Goal: Information Seeking & Learning: Learn about a topic

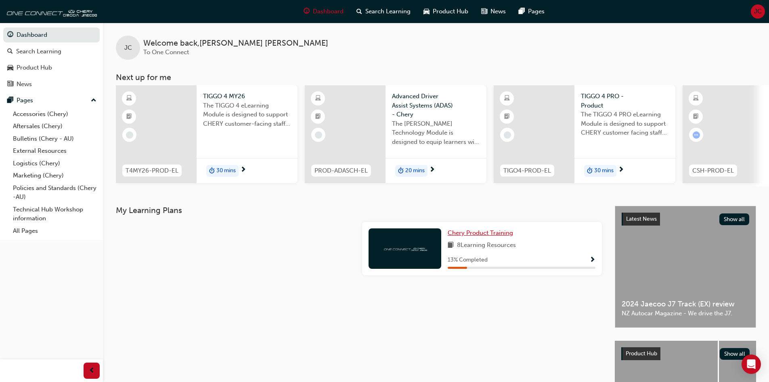
click at [467, 236] on span "Chery Product Training" at bounding box center [480, 232] width 65 height 7
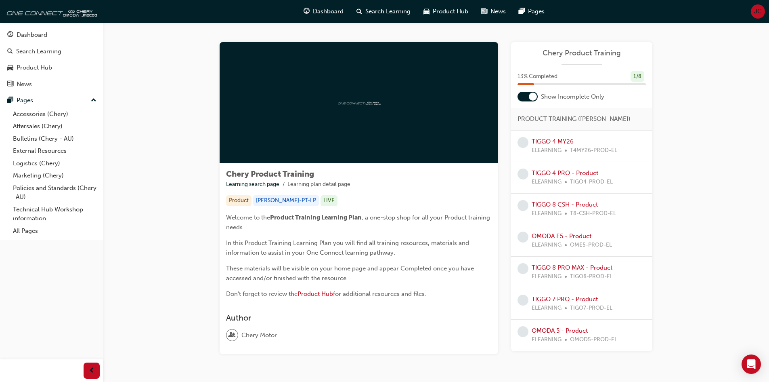
click at [130, 164] on div "Chery Product Training Learning search page Learning plan detail page Chery Pro…" at bounding box center [436, 208] width 666 height 370
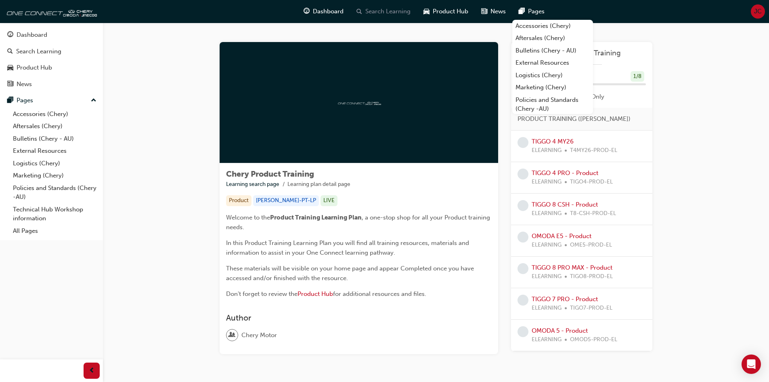
click at [389, 8] on span "Search Learning" at bounding box center [388, 11] width 45 height 9
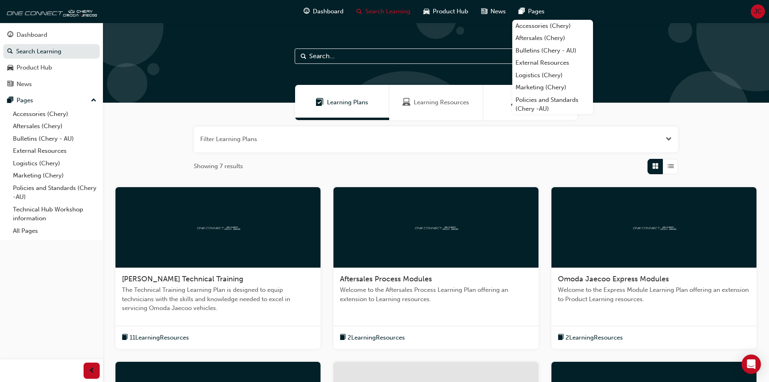
click at [361, 53] on input "text" at bounding box center [436, 55] width 283 height 15
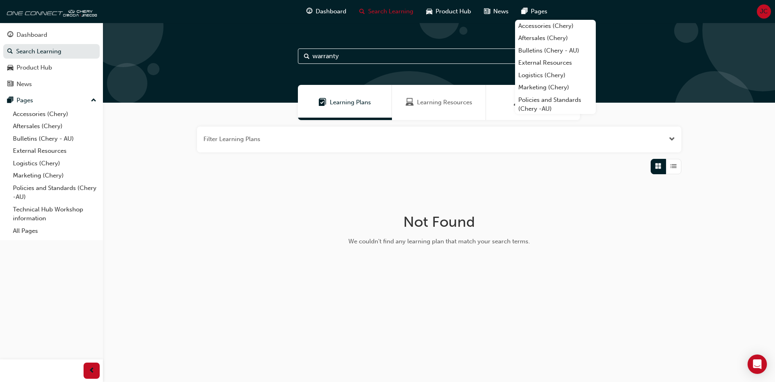
type input "warranty"
click at [436, 98] on span "Learning Resources" at bounding box center [444, 102] width 55 height 9
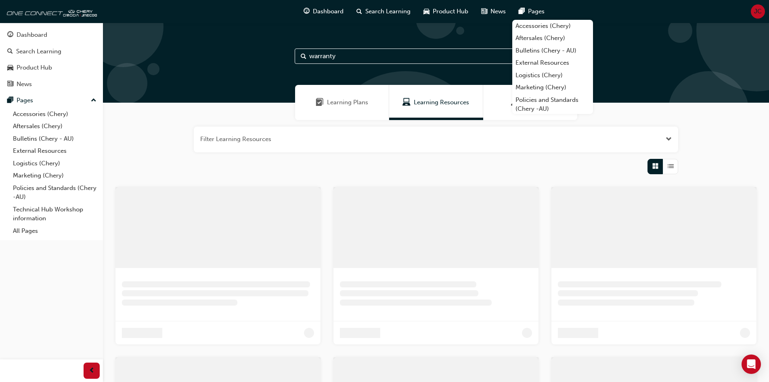
click at [435, 101] on span "Learning Resources" at bounding box center [441, 102] width 55 height 9
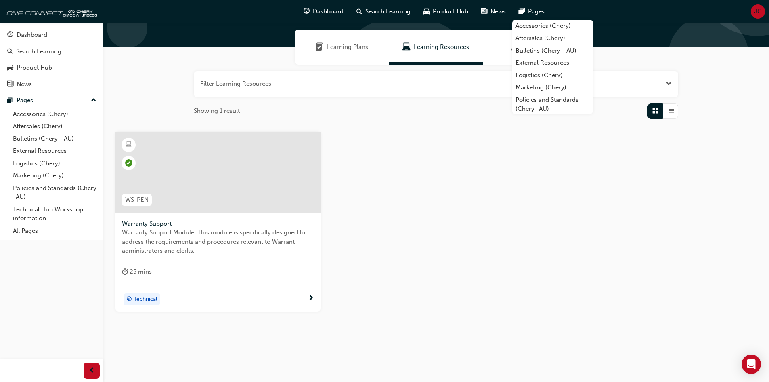
scroll to position [63, 0]
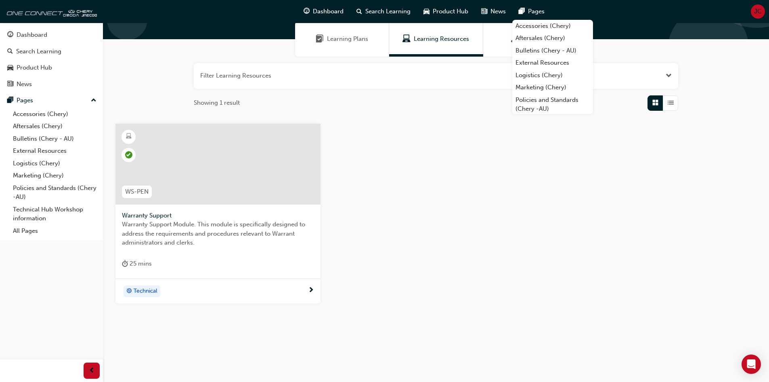
click at [477, 210] on div "WS-PEN Warranty Support Warranty Support Module. This module is specifically de…" at bounding box center [436, 220] width 654 height 193
click at [431, 282] on div "WS-PEN Warranty Support Warranty Support Module. This module is specifically de…" at bounding box center [436, 220] width 654 height 193
click at [335, 9] on span "Dashboard" at bounding box center [328, 11] width 31 height 9
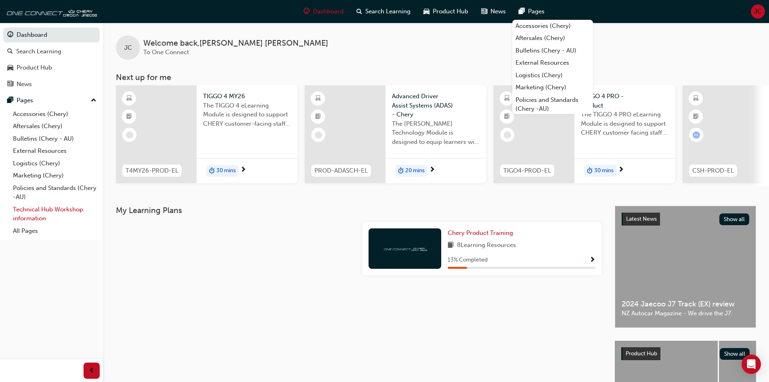
click at [23, 223] on link "Technical Hub Workshop information" at bounding box center [55, 213] width 90 height 21
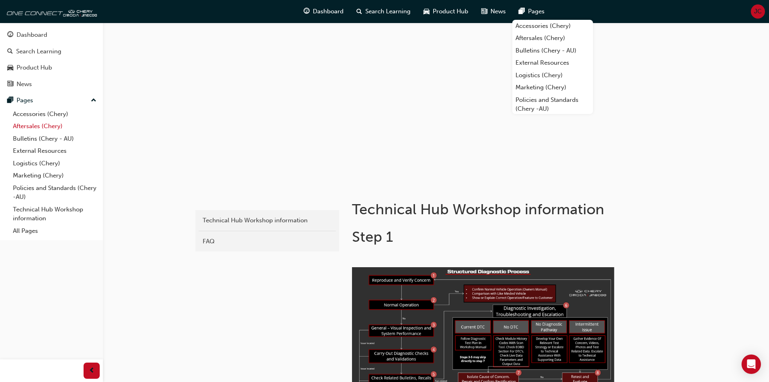
click at [23, 124] on link "Aftersales (Chery)" at bounding box center [55, 126] width 90 height 13
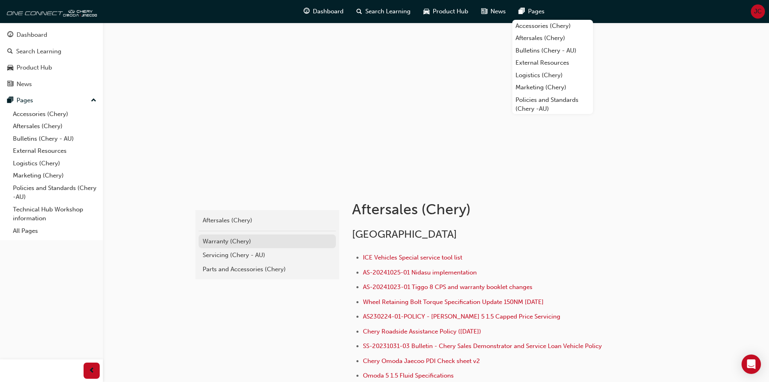
click at [237, 242] on div "Warranty (Chery)" at bounding box center [267, 241] width 129 height 9
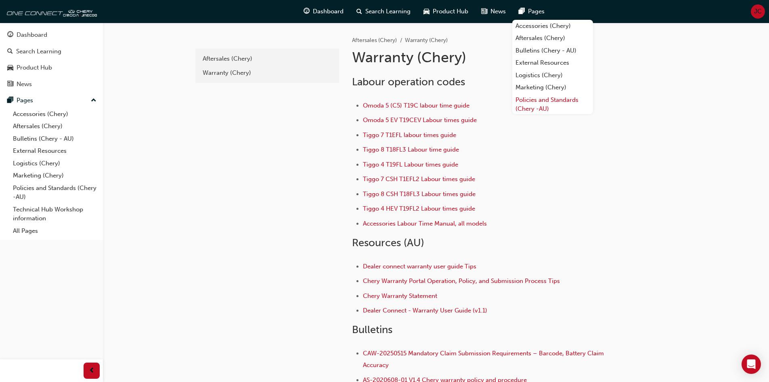
click at [527, 103] on link "Policies and Standards (Chery -AU)" at bounding box center [553, 104] width 81 height 21
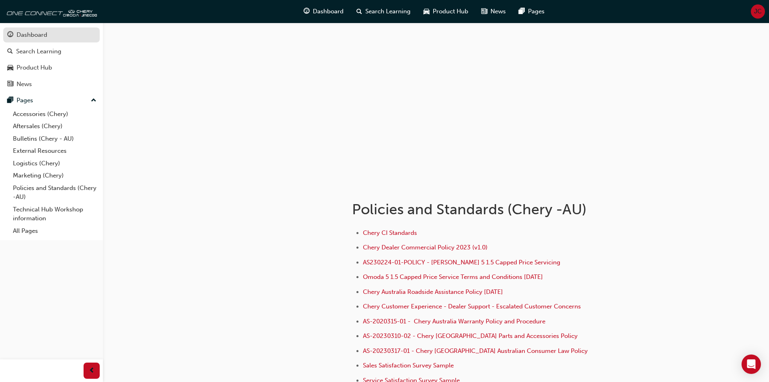
click at [42, 36] on div "Dashboard" at bounding box center [32, 34] width 31 height 9
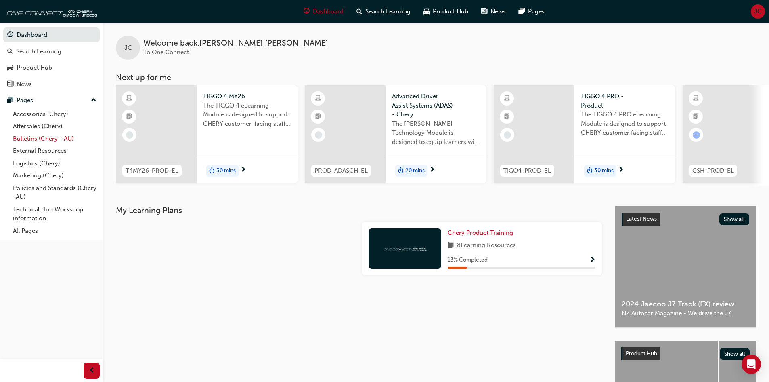
click at [50, 141] on link "Bulletins (Chery - AU)" at bounding box center [55, 138] width 90 height 13
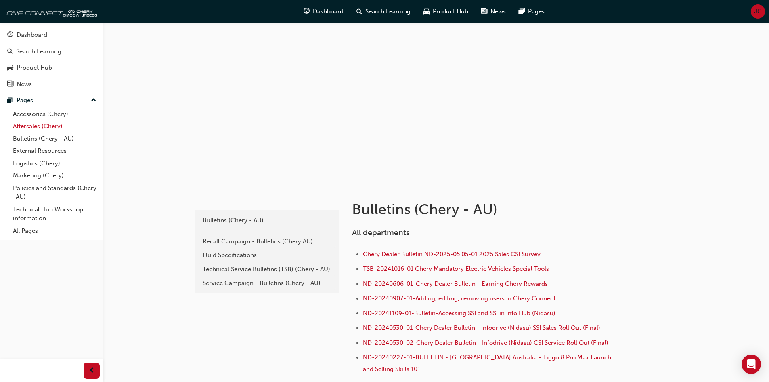
click at [41, 128] on link "Aftersales (Chery)" at bounding box center [55, 126] width 90 height 13
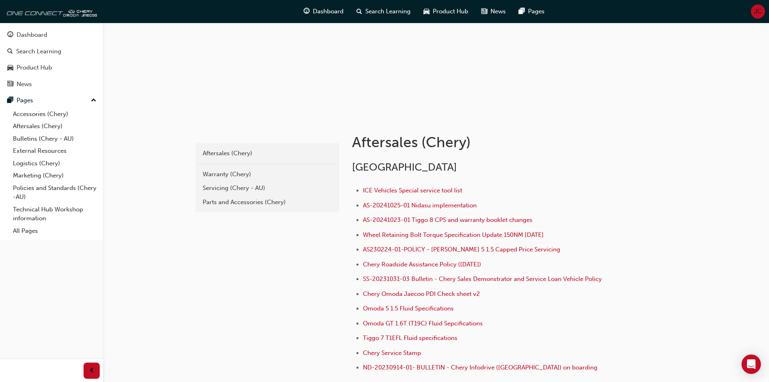
scroll to position [81, 0]
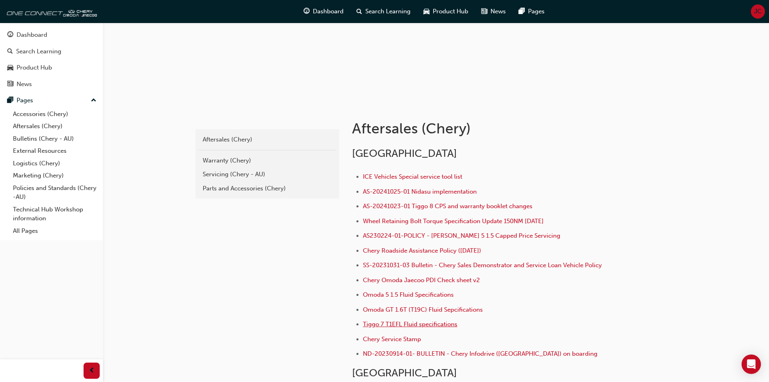
click at [391, 326] on span "Tiggo 7 T1EFL Fluid specifications" at bounding box center [410, 323] width 95 height 7
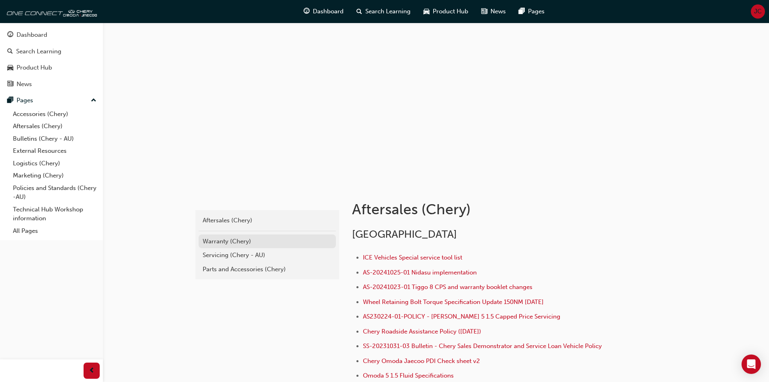
click at [223, 237] on div "Warranty (Chery)" at bounding box center [267, 241] width 129 height 9
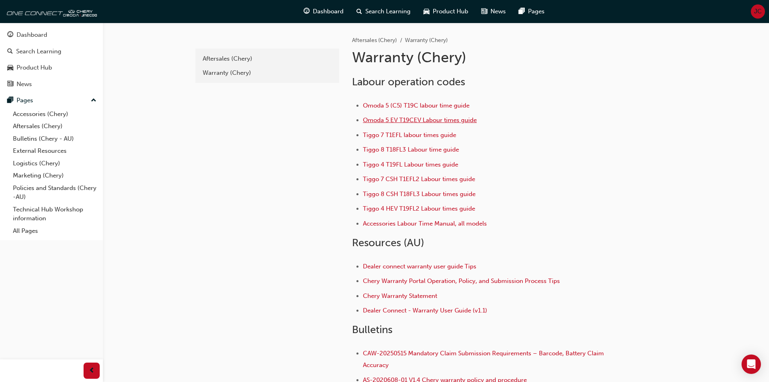
click at [424, 119] on span "Omoda 5 EV T19CEV Labour times guide" at bounding box center [420, 119] width 114 height 7
